Goal: Information Seeking & Learning: Learn about a topic

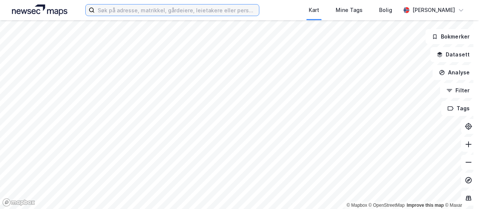
click at [145, 11] on input at bounding box center [177, 9] width 164 height 11
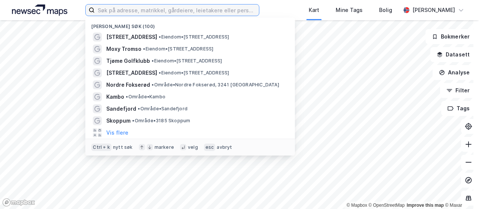
click at [145, 11] on input at bounding box center [177, 9] width 164 height 11
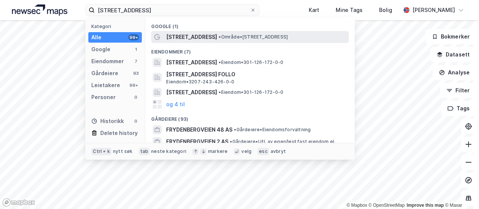
click at [185, 38] on span "[STREET_ADDRESS]" at bounding box center [191, 37] width 51 height 9
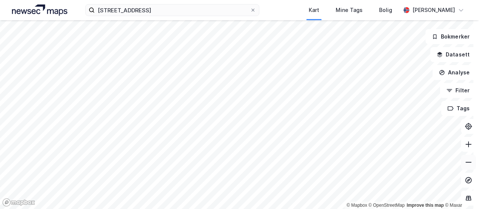
click at [467, 167] on button at bounding box center [468, 162] width 15 height 15
click at [465, 149] on button at bounding box center [468, 144] width 15 height 15
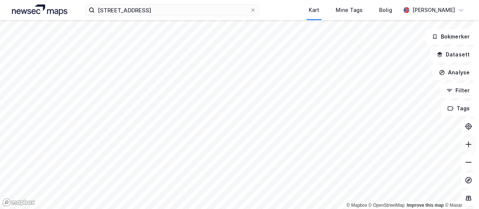
click at [465, 149] on button at bounding box center [468, 144] width 15 height 15
click at [465, 159] on icon at bounding box center [468, 162] width 7 height 7
click at [465, 151] on button at bounding box center [468, 144] width 15 height 15
click at [464, 157] on button at bounding box center [468, 162] width 15 height 15
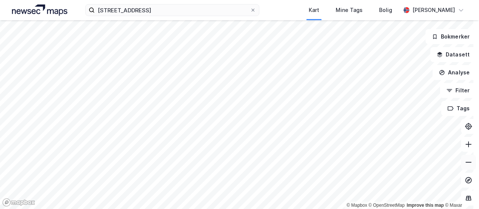
click at [465, 159] on icon at bounding box center [468, 162] width 7 height 7
click at [467, 146] on button at bounding box center [468, 144] width 15 height 15
click at [469, 165] on button at bounding box center [468, 162] width 15 height 15
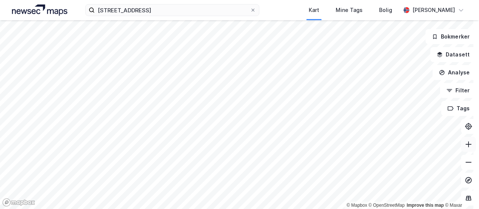
click at [464, 149] on button at bounding box center [468, 144] width 15 height 15
click at [268, 209] on html "[STREET_ADDRESS] Kart Mine Tags [PERSON_NAME] © Mapbox © OpenStreetMap Improve …" at bounding box center [239, 104] width 479 height 209
click at [249, 15] on div "[STREET_ADDRESS] Kart Mine Tags [PERSON_NAME] © Mapbox © OpenStreetMap Improve …" at bounding box center [239, 104] width 479 height 209
click at [465, 148] on icon at bounding box center [468, 144] width 7 height 7
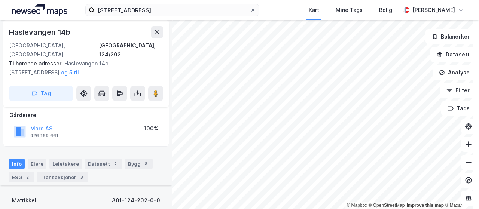
scroll to position [34, 0]
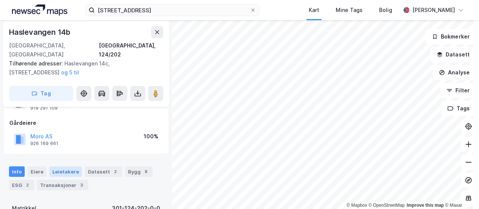
click at [70, 167] on div "Leietakere" at bounding box center [65, 172] width 33 height 10
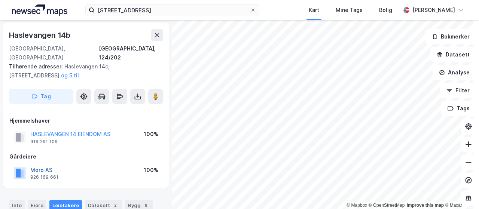
click at [0, 0] on button "Moro AS" at bounding box center [0, 0] width 0 height 0
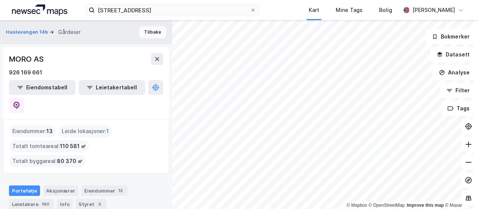
click at [148, 31] on button "Tilbake" at bounding box center [152, 32] width 27 height 12
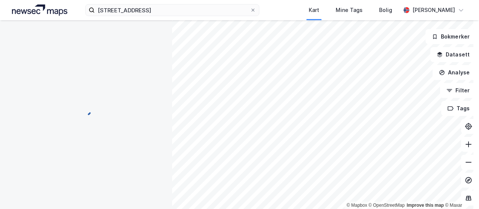
scroll to position [12, 0]
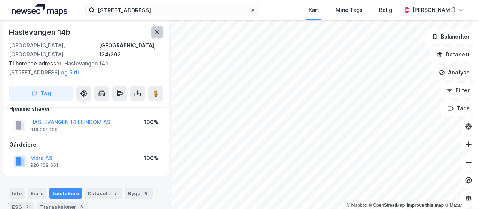
click at [158, 31] on icon at bounding box center [157, 32] width 4 height 4
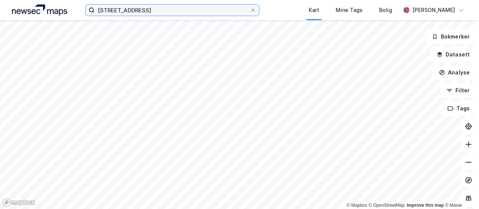
click at [156, 9] on input "[STREET_ADDRESS]" at bounding box center [172, 9] width 155 height 11
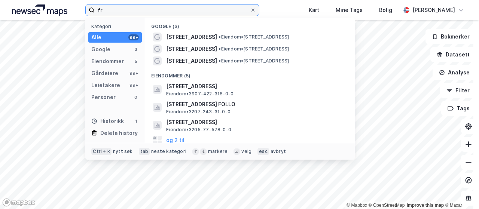
type input "f"
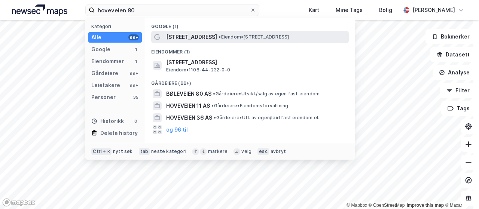
click at [173, 35] on span "[STREET_ADDRESS]" at bounding box center [191, 37] width 51 height 9
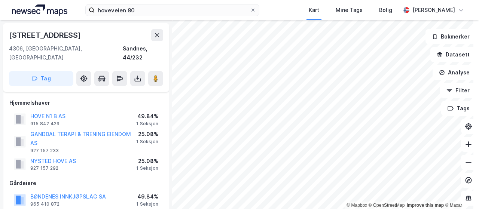
scroll to position [12, 0]
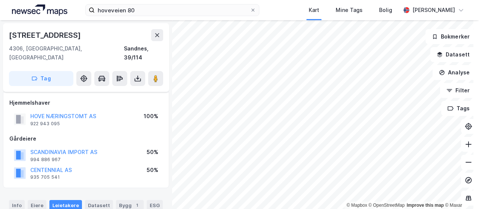
scroll to position [12, 0]
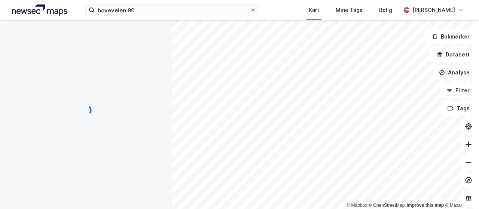
scroll to position [12, 0]
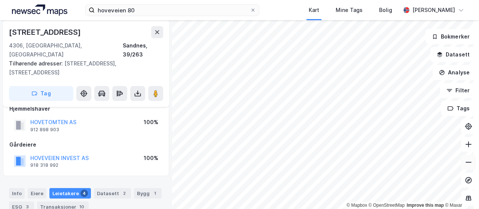
click at [465, 168] on button at bounding box center [468, 162] width 15 height 15
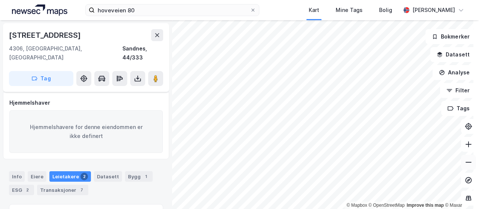
scroll to position [12, 0]
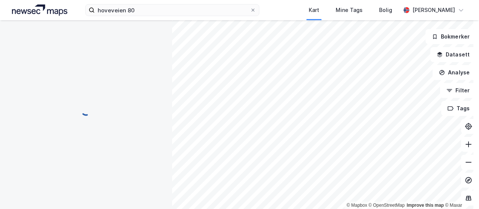
scroll to position [12, 0]
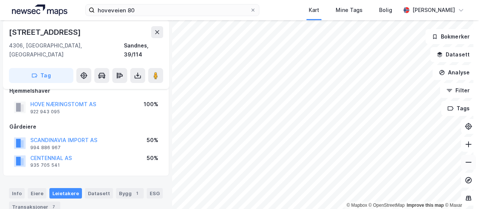
click at [467, 163] on button at bounding box center [468, 162] width 15 height 15
click at [465, 144] on icon at bounding box center [468, 144] width 6 height 1
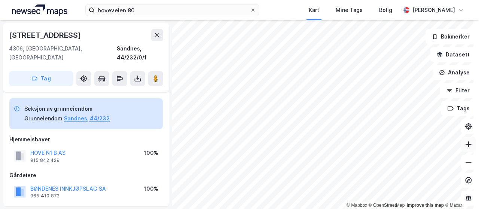
scroll to position [12, 0]
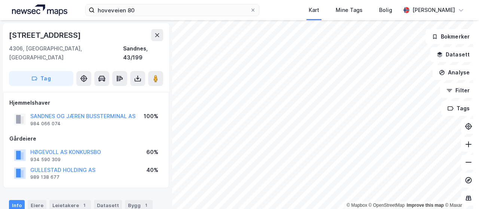
scroll to position [12, 0]
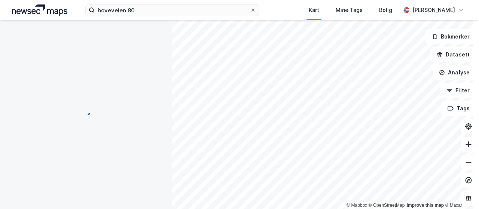
scroll to position [12, 0]
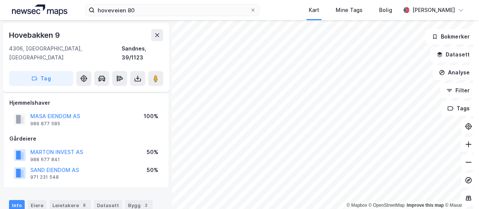
scroll to position [12, 0]
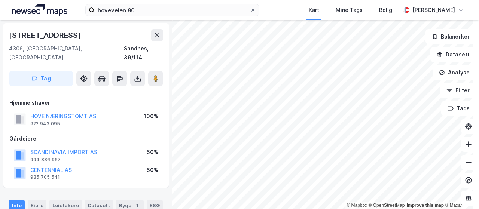
scroll to position [12, 0]
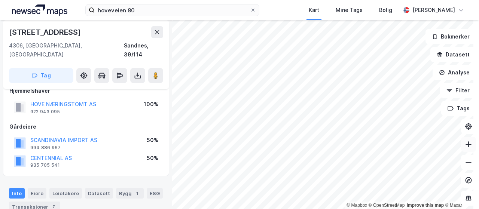
click at [465, 146] on icon at bounding box center [468, 144] width 7 height 7
click at [465, 163] on icon at bounding box center [468, 162] width 7 height 7
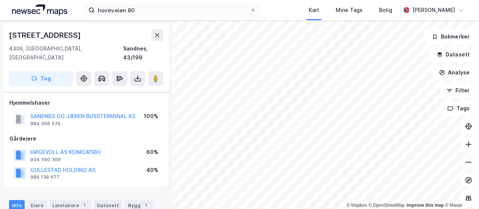
scroll to position [12, 0]
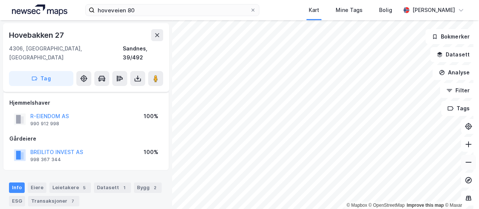
scroll to position [12, 0]
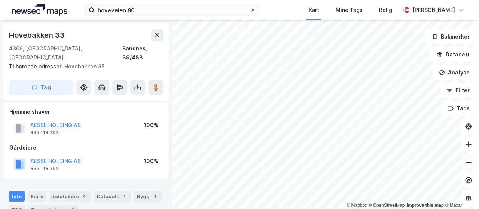
scroll to position [12, 0]
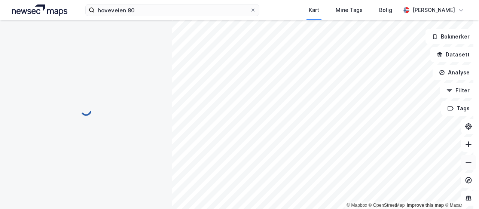
scroll to position [12, 0]
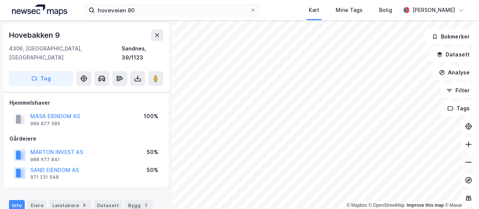
scroll to position [12, 0]
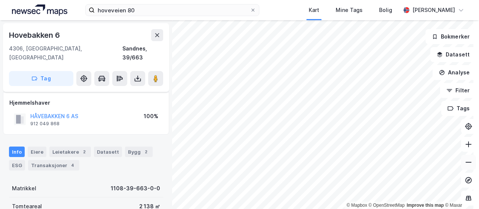
scroll to position [12, 0]
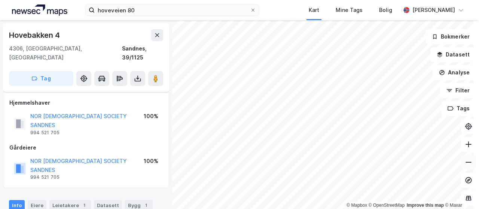
scroll to position [12, 0]
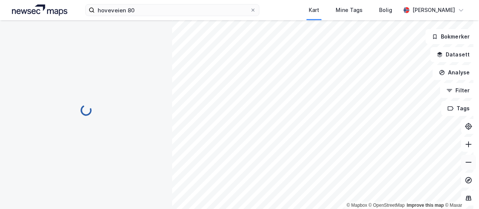
scroll to position [12, 0]
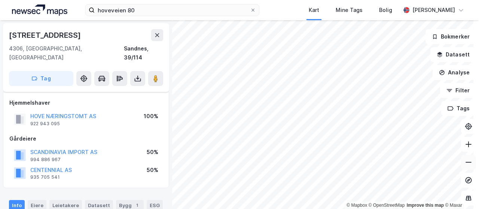
scroll to position [12, 0]
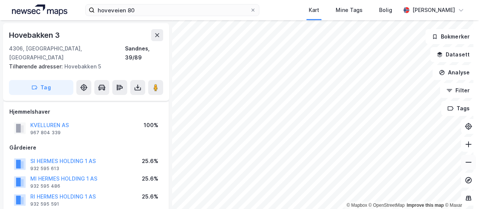
scroll to position [12, 0]
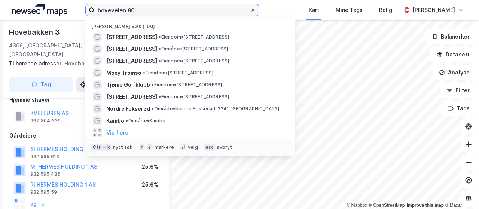
click at [139, 7] on input "hoveveien 80" at bounding box center [172, 9] width 155 height 11
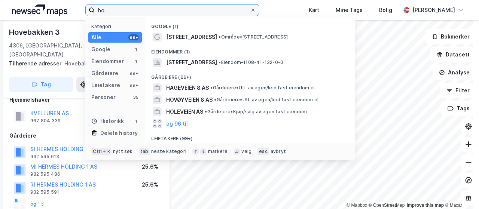
type input "h"
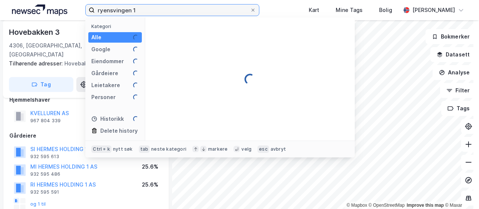
type input "ryensvingen 1"
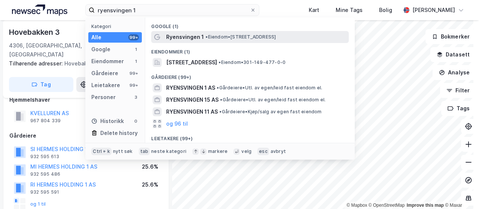
click at [180, 40] on span "Ryensvingen 1" at bounding box center [185, 37] width 38 height 9
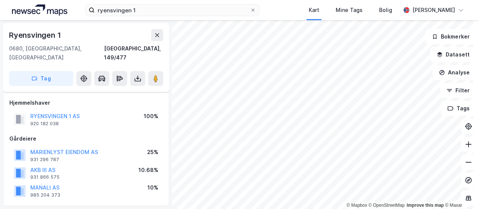
scroll to position [12, 0]
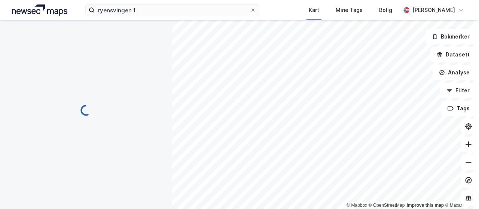
scroll to position [12, 0]
